Goal: Transaction & Acquisition: Purchase product/service

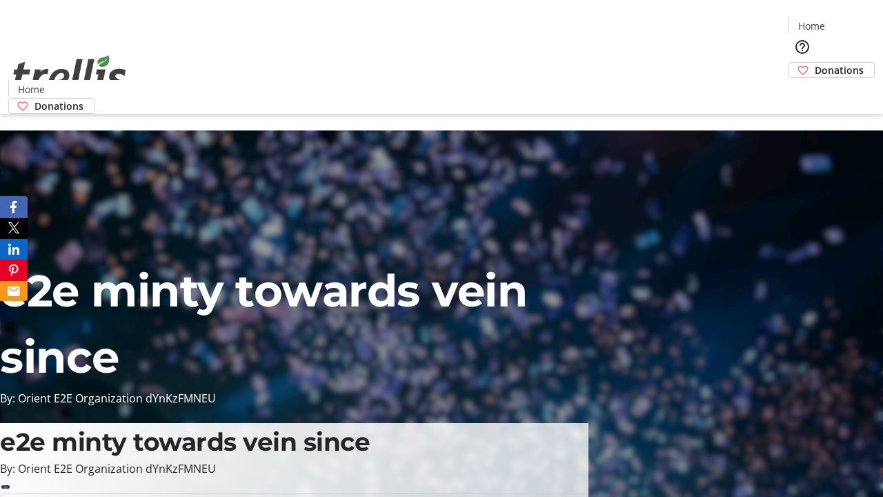
click at [815, 63] on span "Donations" at bounding box center [839, 70] width 49 height 14
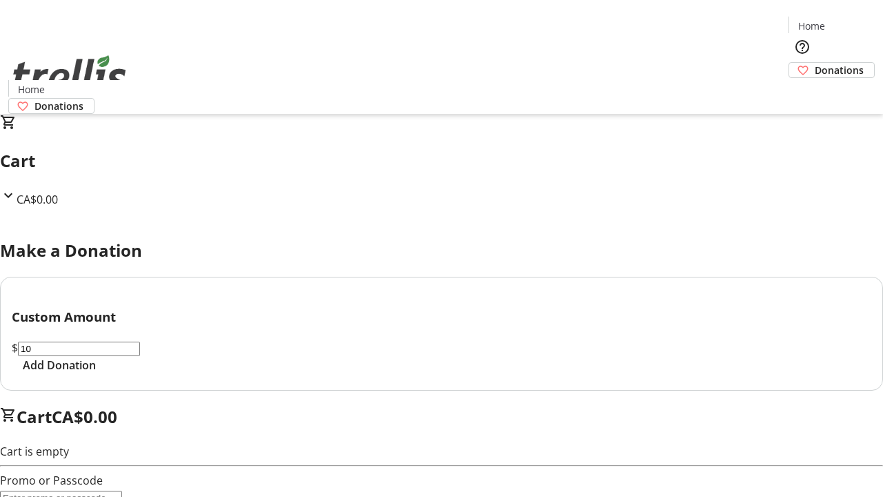
click at [96, 373] on span "Add Donation" at bounding box center [59, 365] width 73 height 17
select select "CA"
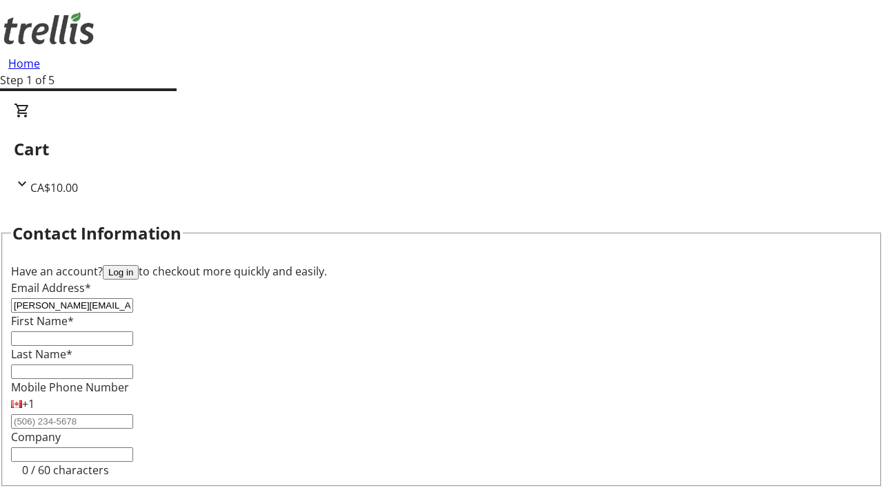
type input "[PERSON_NAME][EMAIL_ADDRESS][DOMAIN_NAME]"
type input "[PERSON_NAME]"
type input "[STREET_ADDRESS][PERSON_NAME]"
type input "Kelowna"
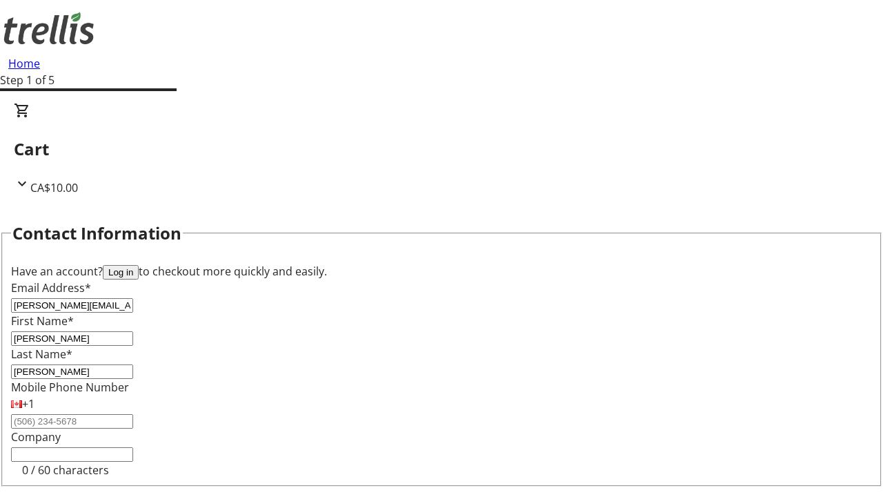
scroll to position [185, 0]
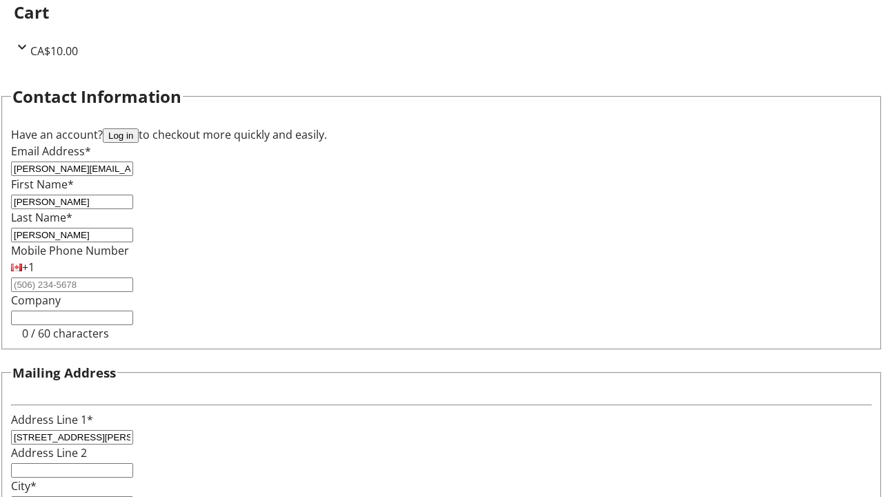
select select "BC"
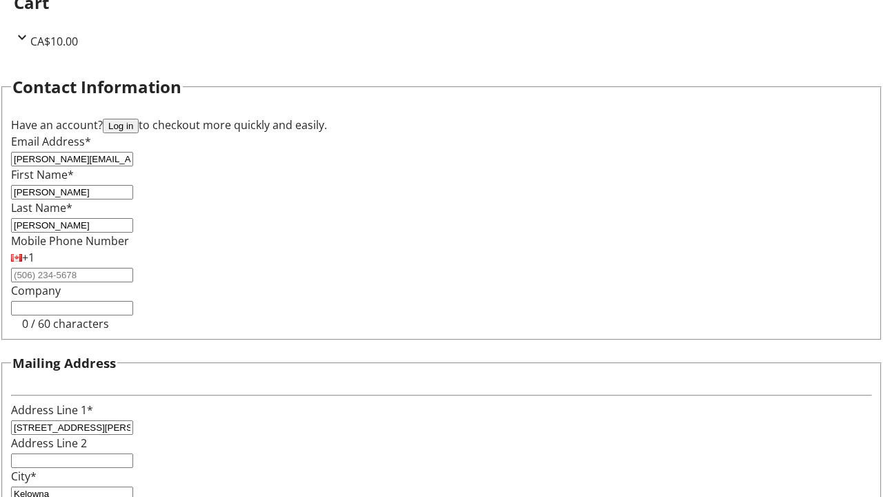
type input "Kelowna"
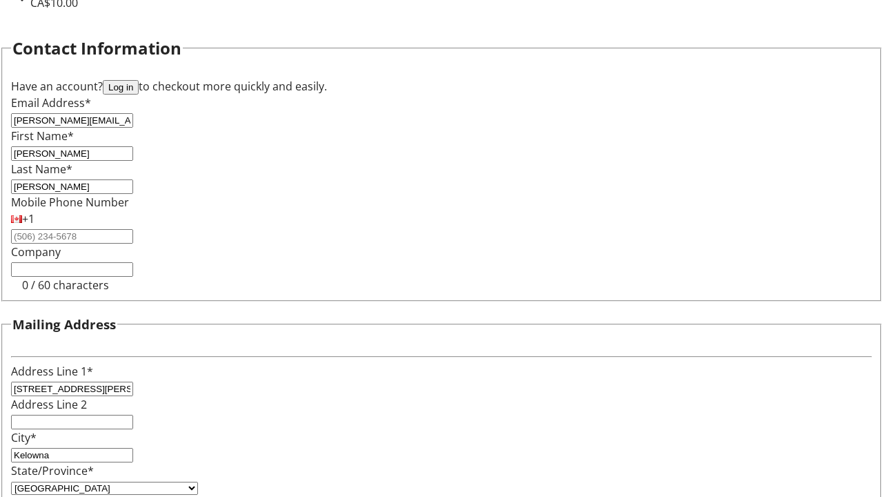
type input "V1Y 0C2"
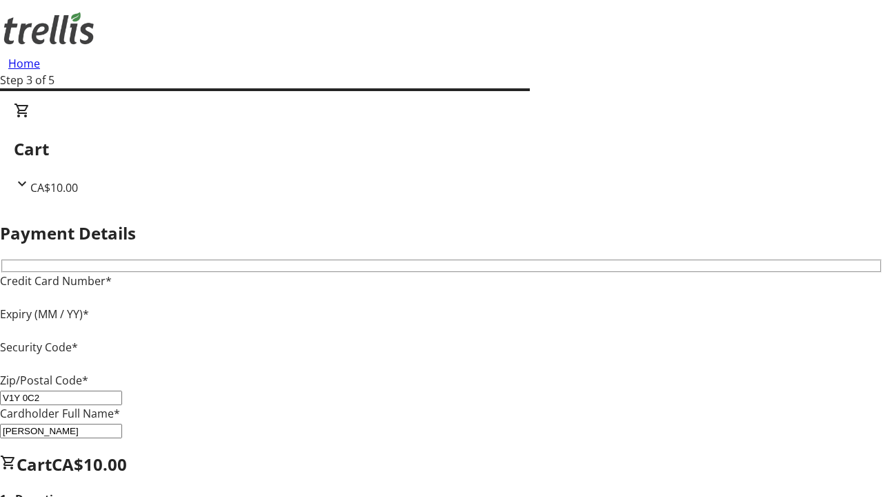
type input "V1Y 0C2"
